Goal: Information Seeking & Learning: Learn about a topic

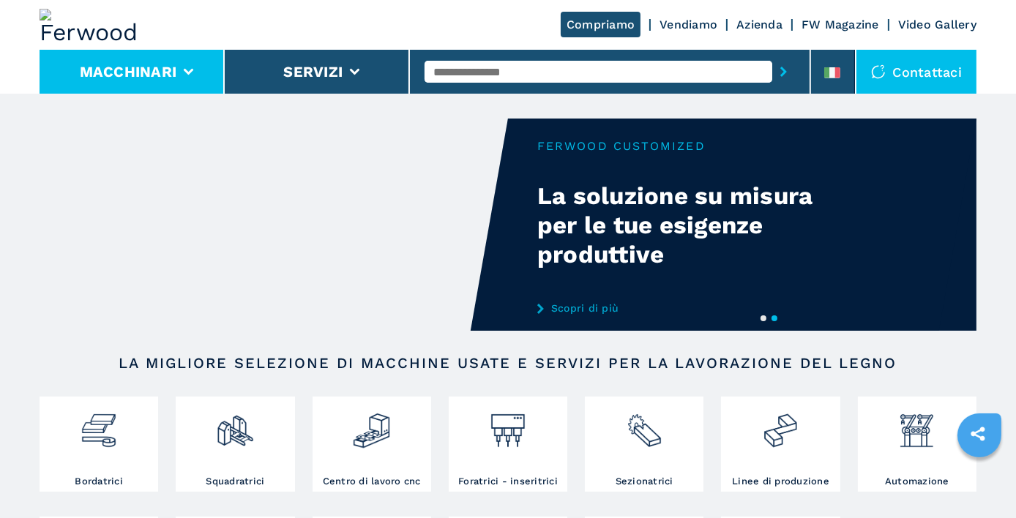
drag, startPoint x: 192, startPoint y: 59, endPoint x: 176, endPoint y: 72, distance: 21.8
click at [192, 59] on li "Macchinari" at bounding box center [132, 72] width 185 height 44
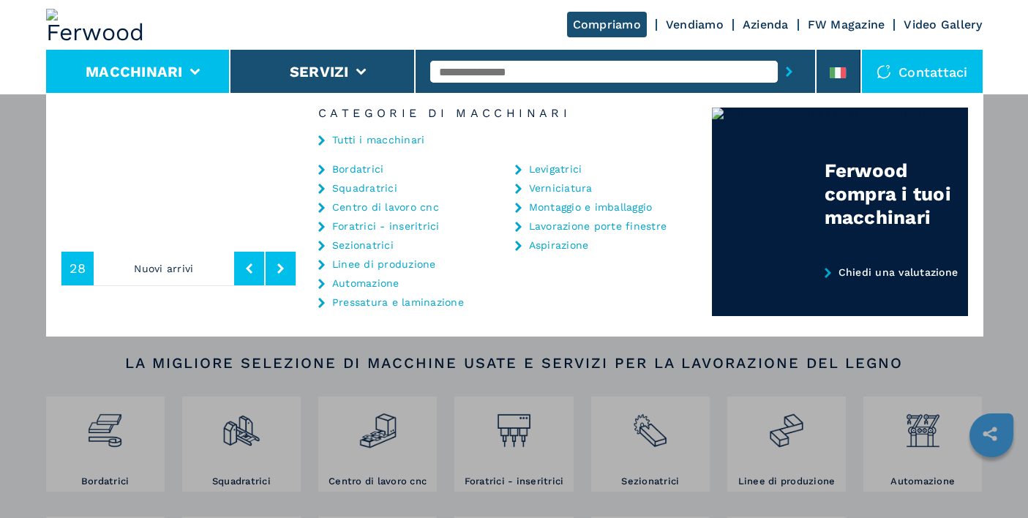
click at [378, 439] on div "Macchinari Bordatrici Squadratrici Centro di lavoro cnc Foratrici - inseritrici…" at bounding box center [514, 352] width 1028 height 518
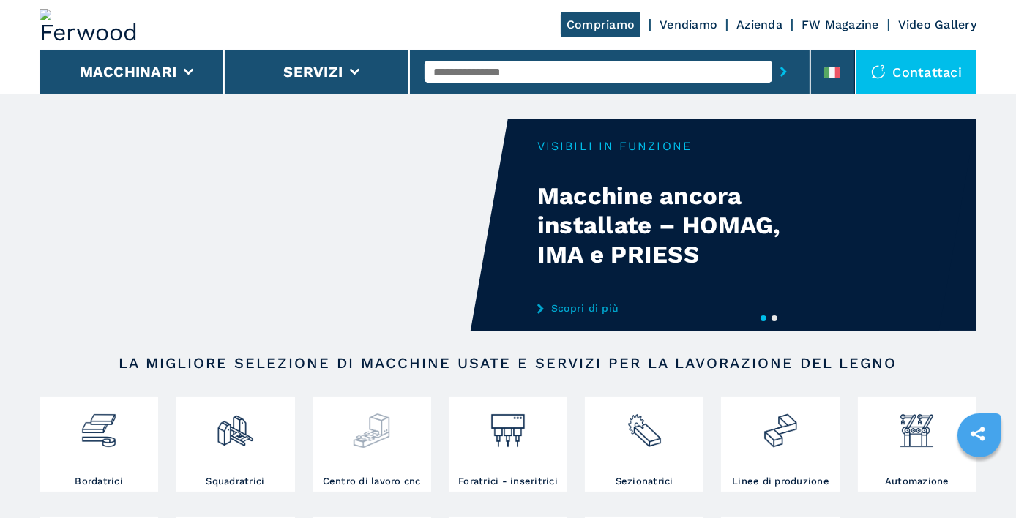
click at [378, 439] on img at bounding box center [371, 425] width 39 height 50
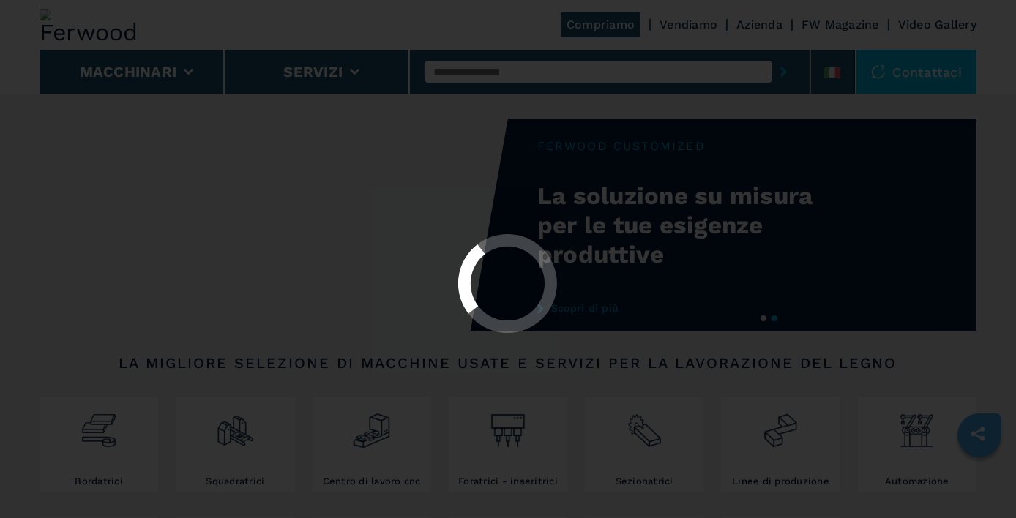
select select "**********"
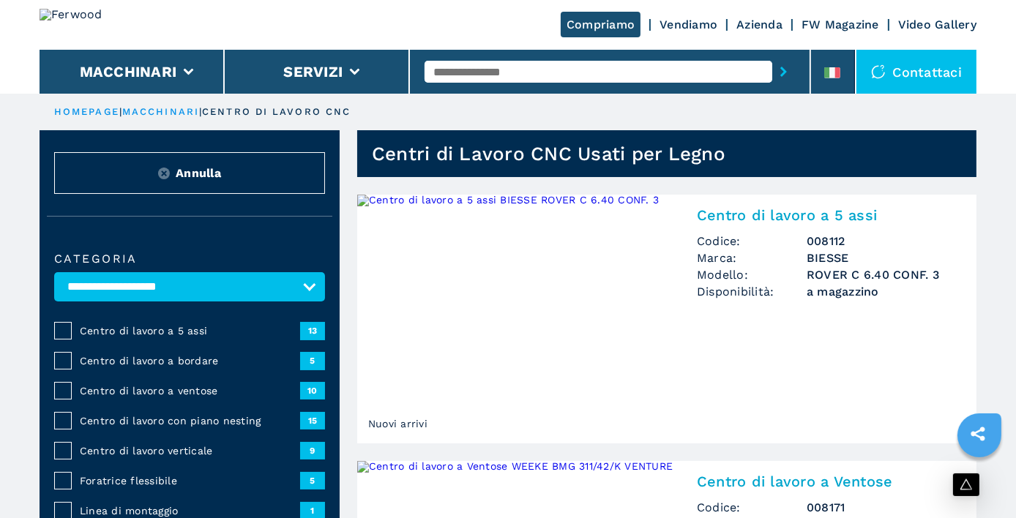
click at [225, 189] on button "Annulla" at bounding box center [189, 173] width 271 height 42
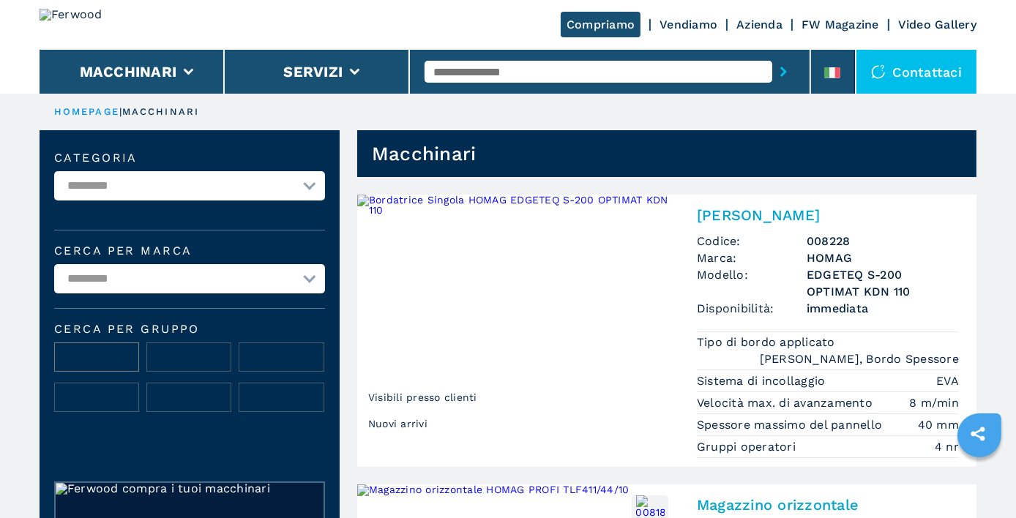
click at [91, 367] on img at bounding box center [96, 357] width 83 height 29
